Goal: Task Accomplishment & Management: Complete application form

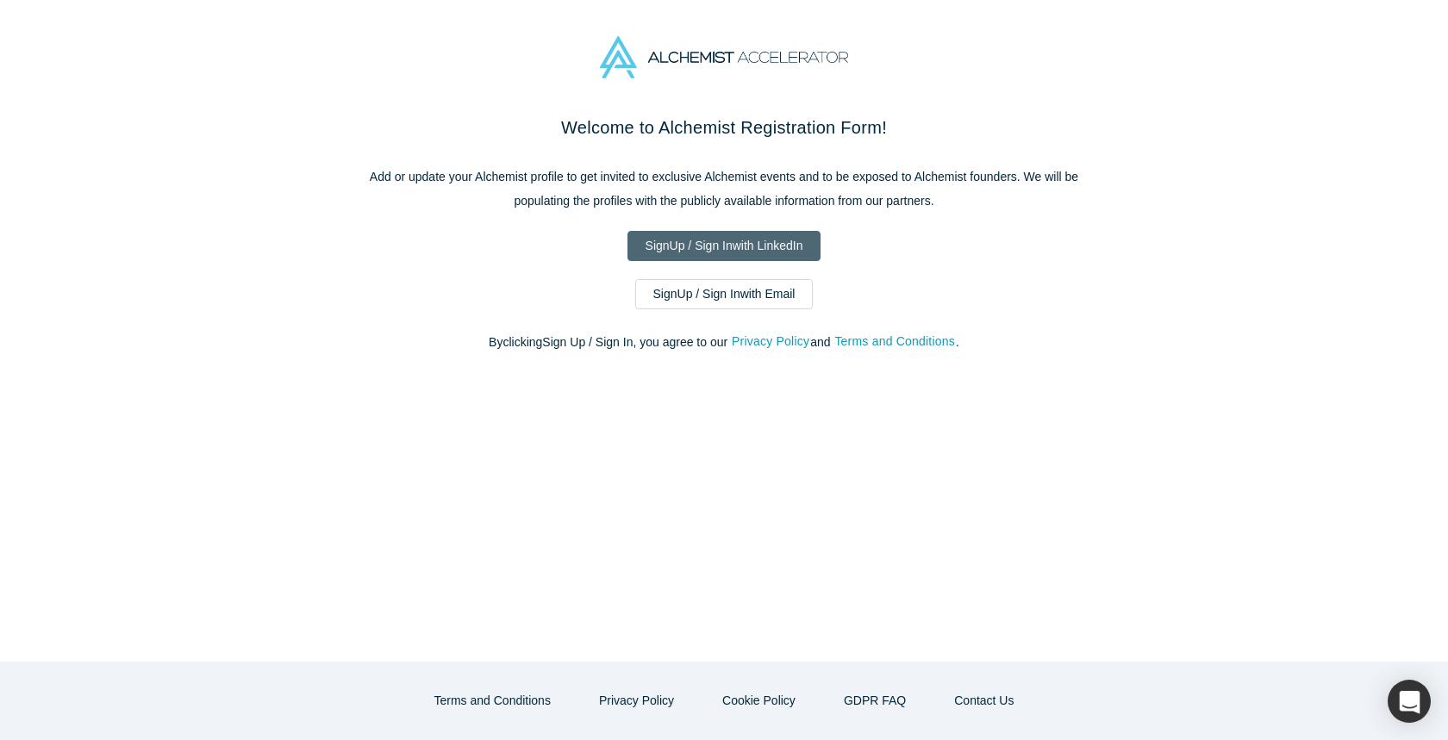
click at [718, 250] on link "Sign Up / Sign In with LinkedIn" at bounding box center [724, 246] width 194 height 30
click at [678, 300] on link "Sign Up / Sign In with Email" at bounding box center [724, 294] width 178 height 30
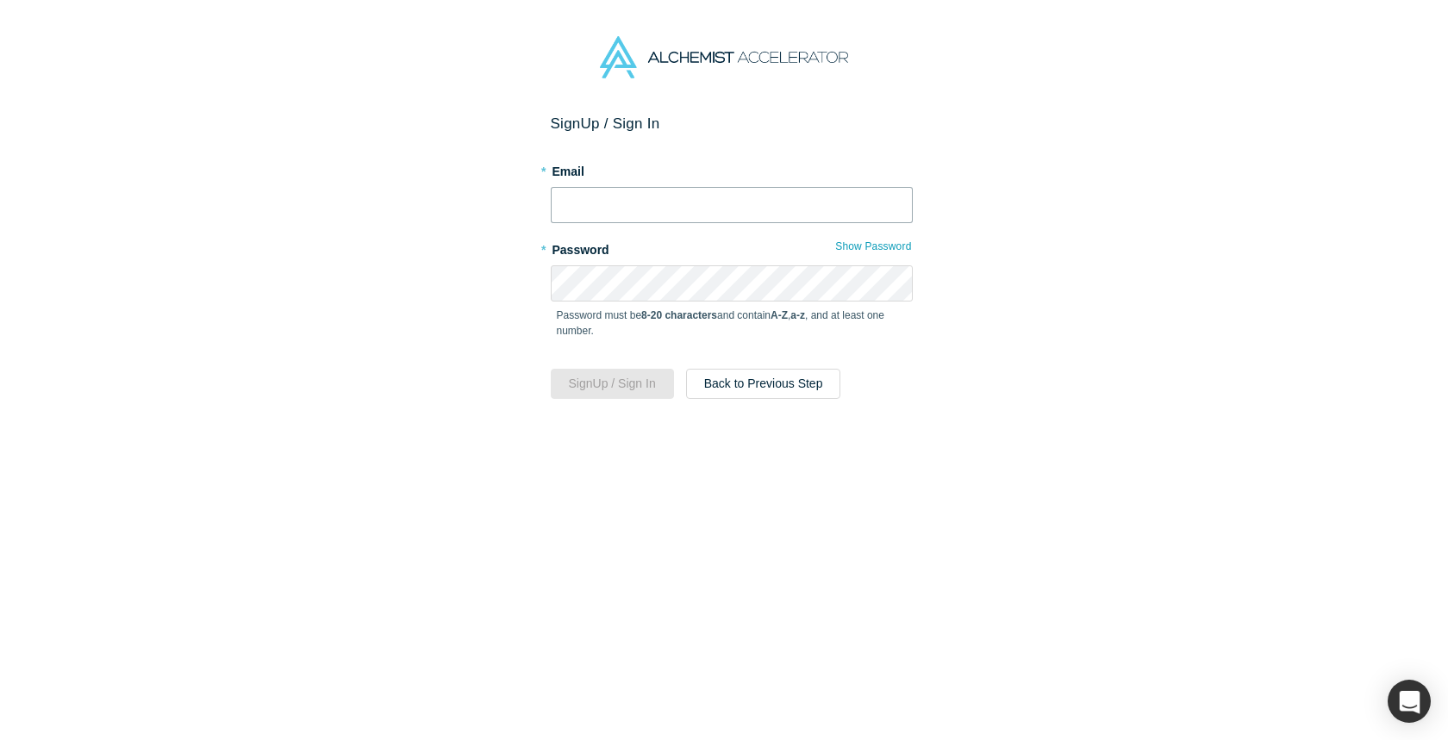
click at [668, 210] on input "text" at bounding box center [732, 205] width 362 height 36
type input "[PERSON_NAME][EMAIL_ADDRESS][DOMAIN_NAME]"
click at [630, 384] on button "Sign Up / Sign In" at bounding box center [612, 384] width 123 height 30
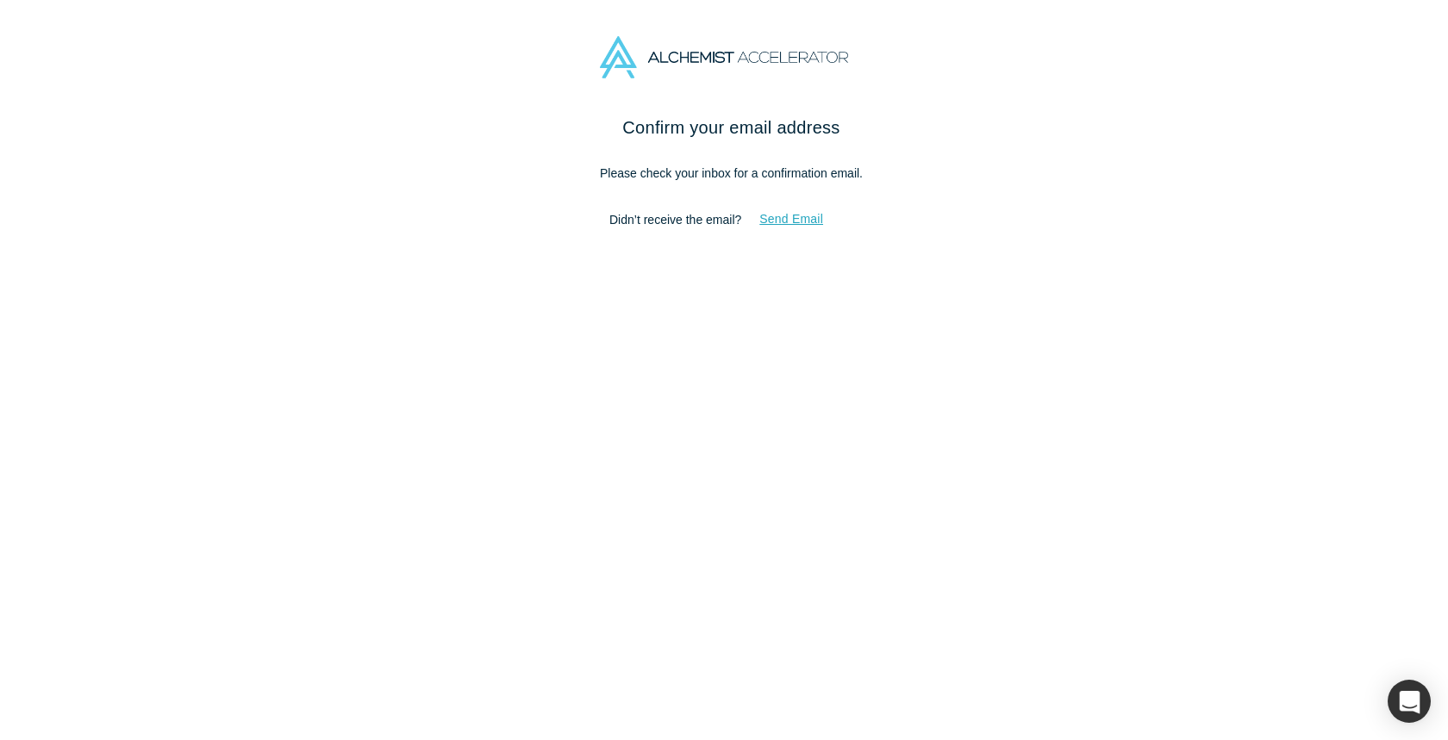
click at [785, 218] on button "Send Email" at bounding box center [791, 219] width 100 height 30
